Goal: Find specific page/section: Find specific page/section

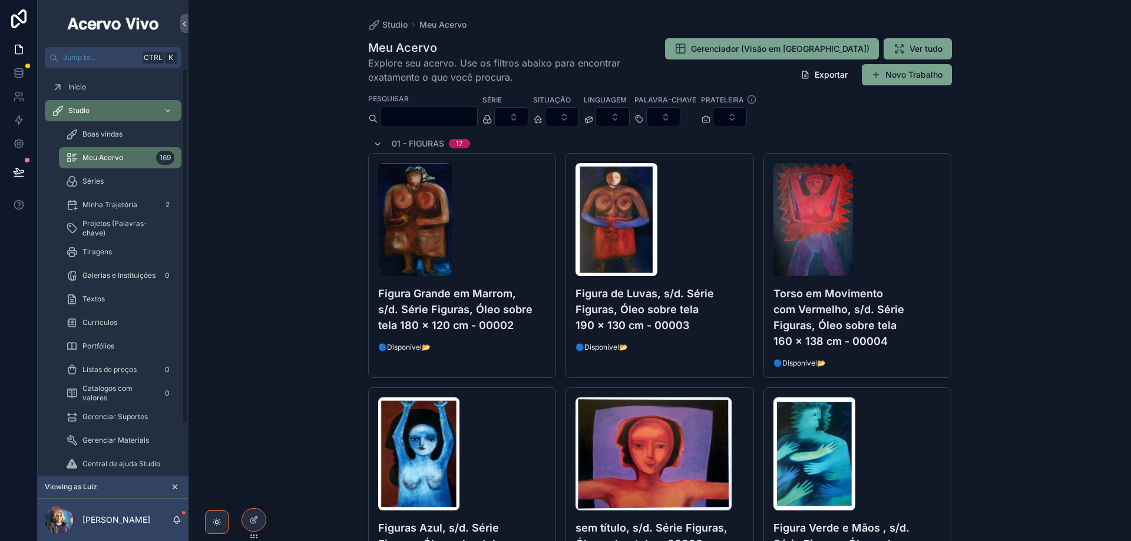
scroll to position [1237, 0]
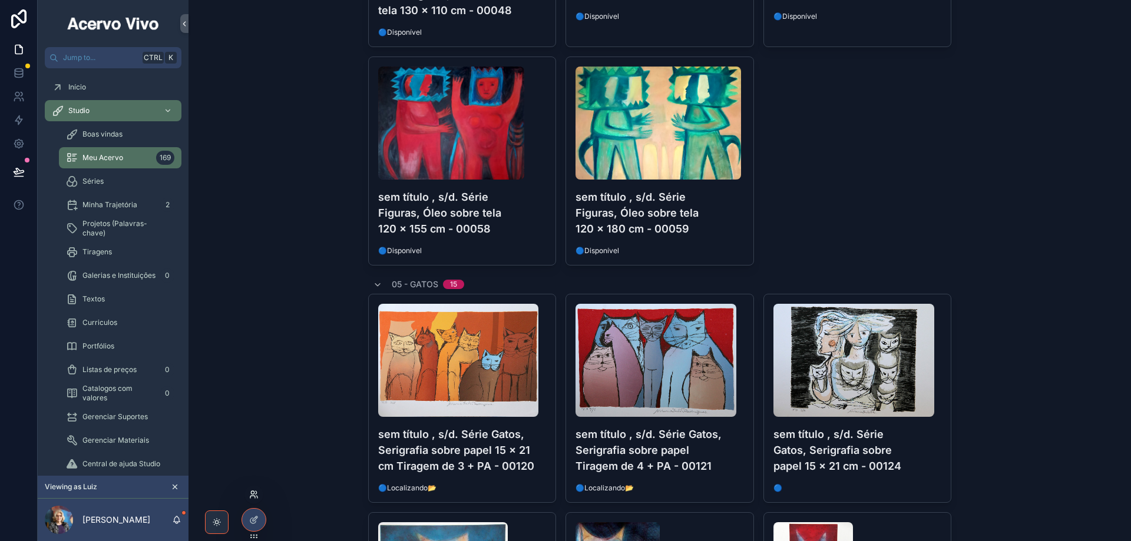
click at [255, 496] on icon at bounding box center [253, 494] width 9 height 9
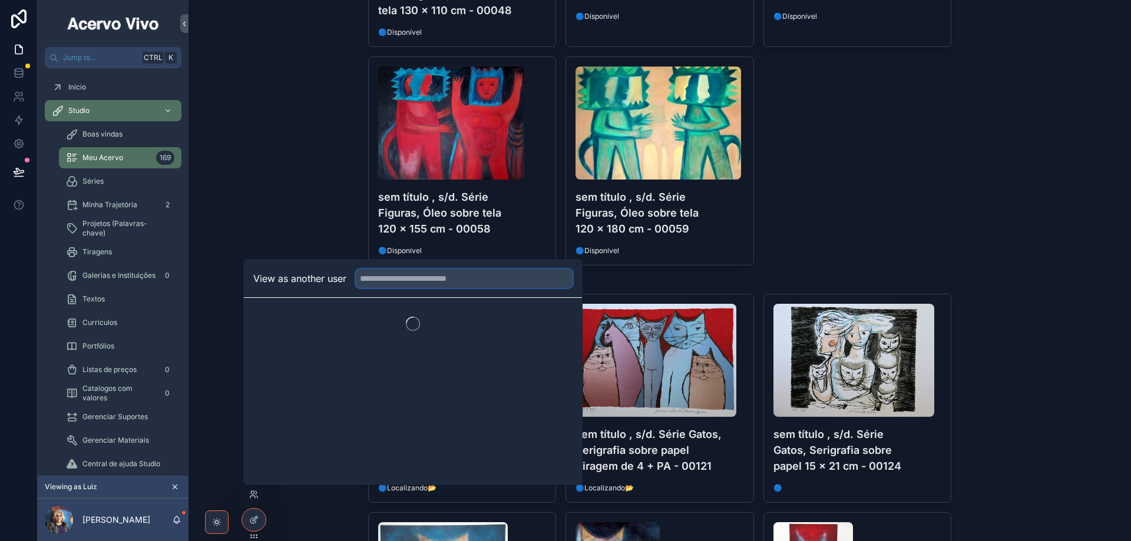
click at [467, 279] on input "text" at bounding box center [464, 278] width 217 height 19
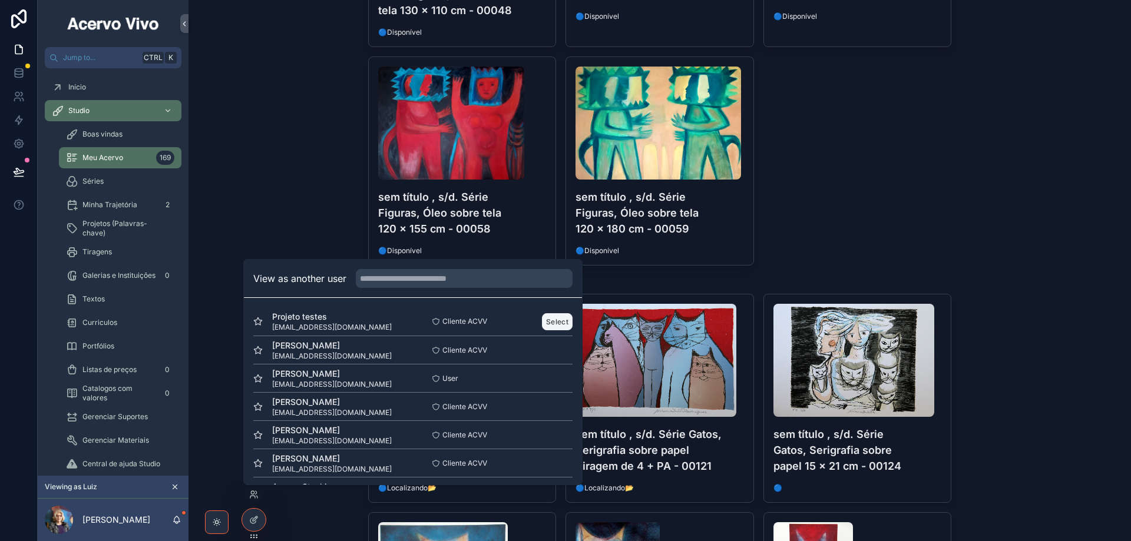
click at [559, 320] on button "Select" at bounding box center [557, 321] width 31 height 17
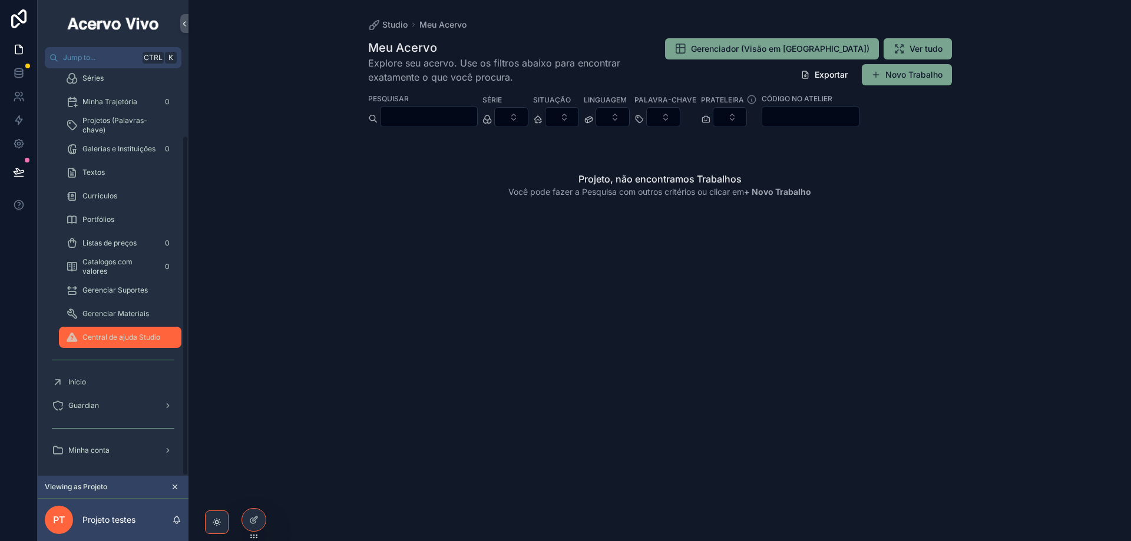
scroll to position [80, 0]
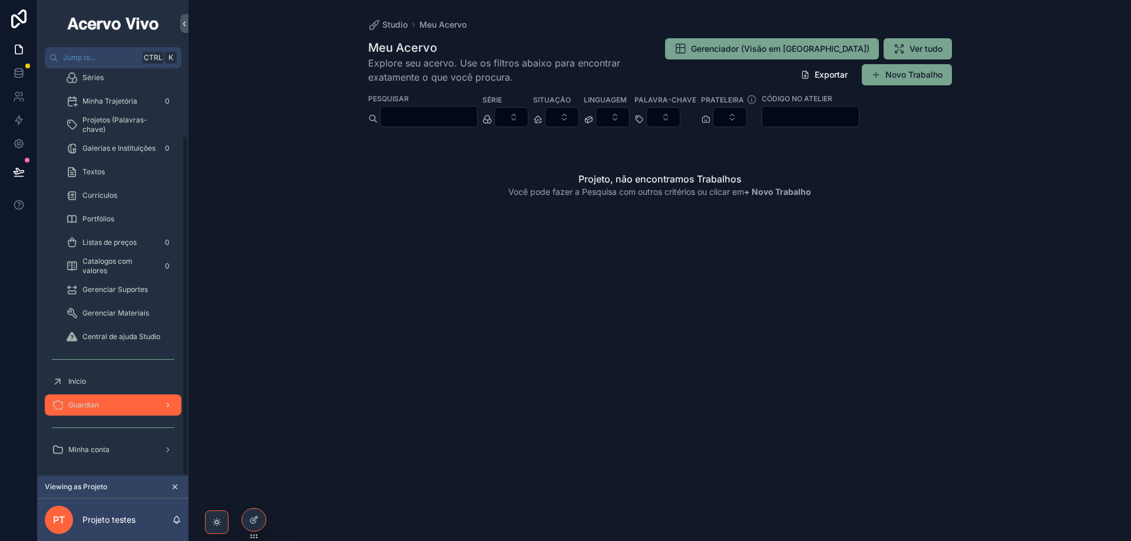
click at [121, 406] on div "Guardian" at bounding box center [113, 405] width 123 height 19
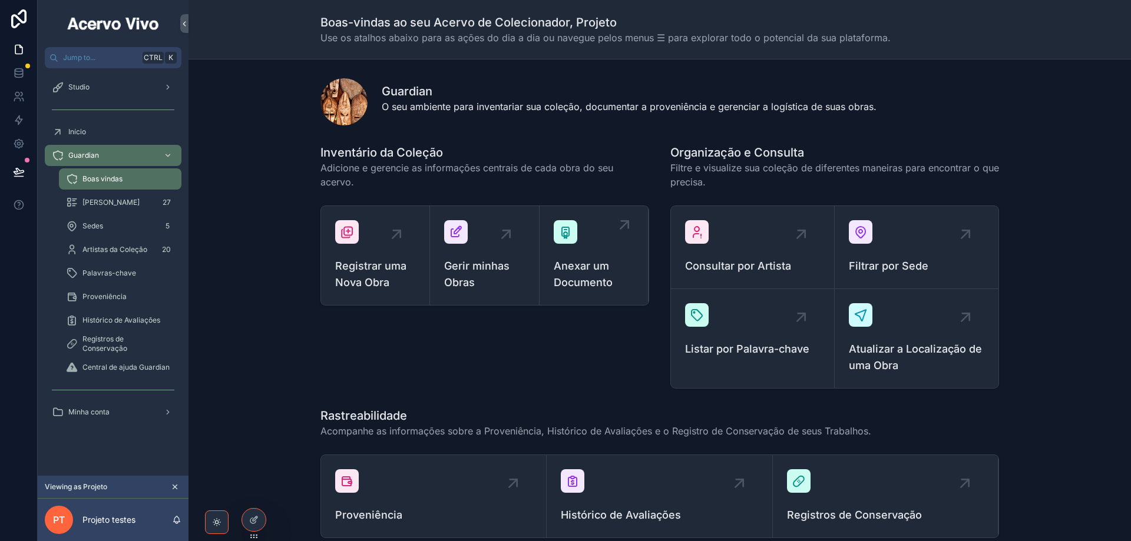
click at [571, 262] on span "Anexar um Documento" at bounding box center [594, 274] width 80 height 33
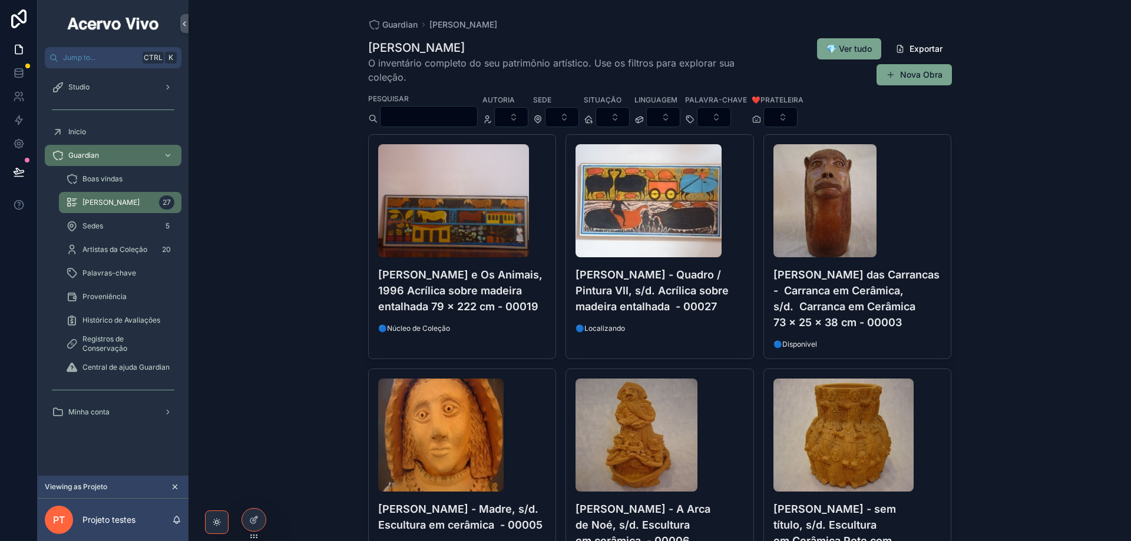
drag, startPoint x: 397, startPoint y: 28, endPoint x: 391, endPoint y: 34, distance: 8.3
click at [396, 29] on span "Guardian" at bounding box center [399, 25] width 35 height 12
